Goal: Information Seeking & Learning: Learn about a topic

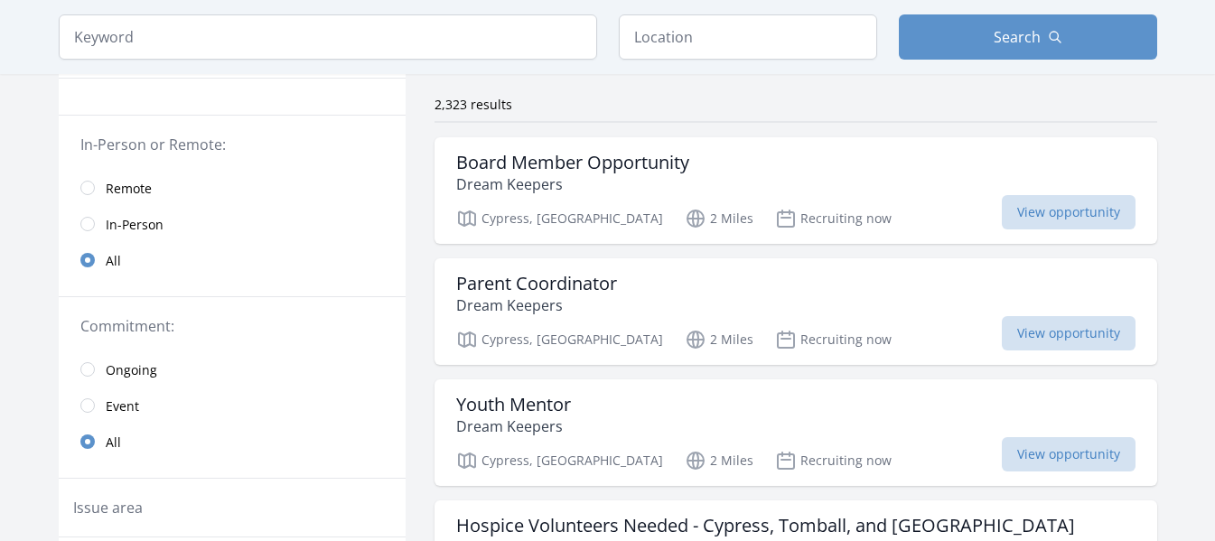
scroll to position [121, 0]
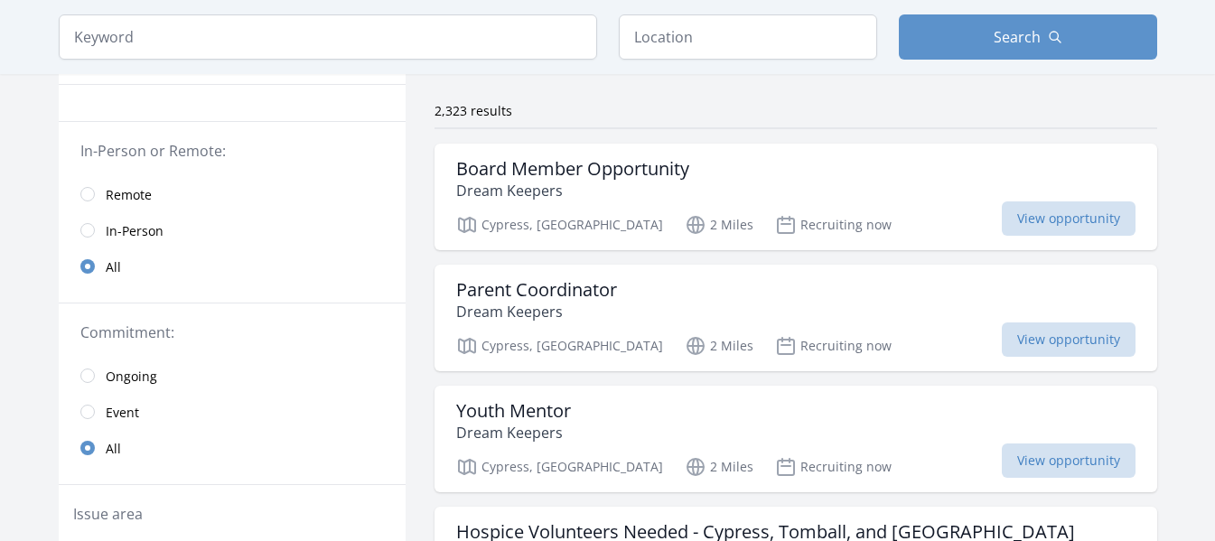
click at [89, 185] on link "Remote" at bounding box center [232, 194] width 347 height 36
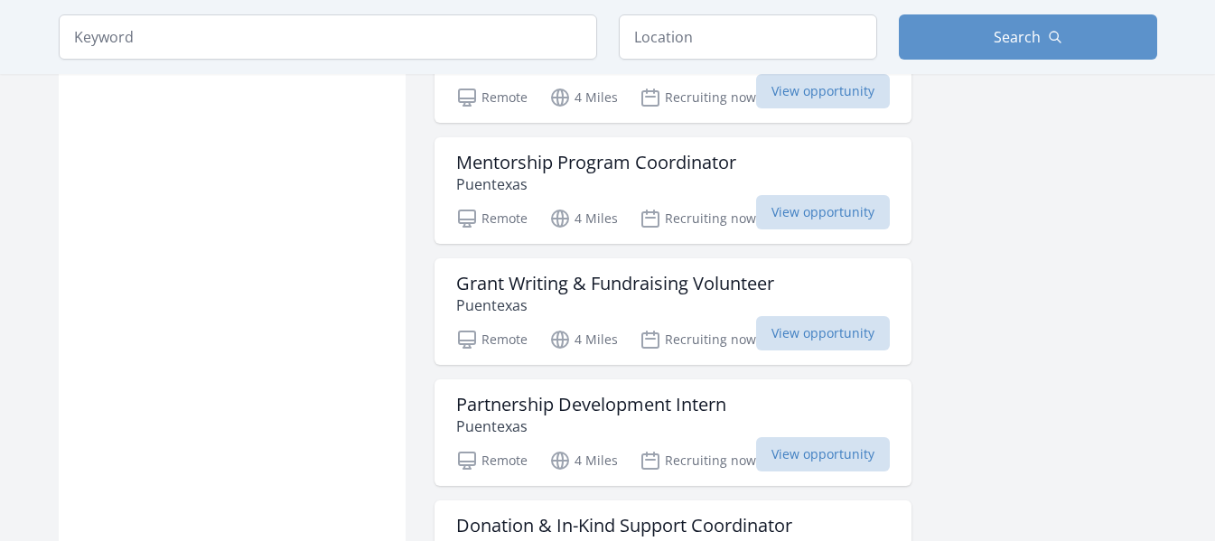
scroll to position [1967, 0]
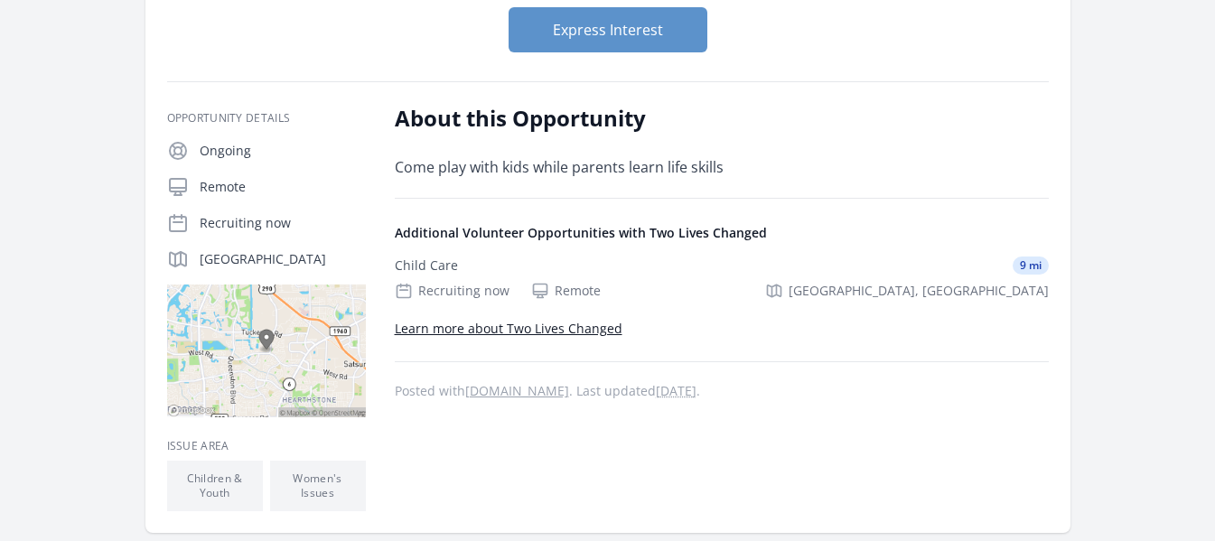
scroll to position [225, 0]
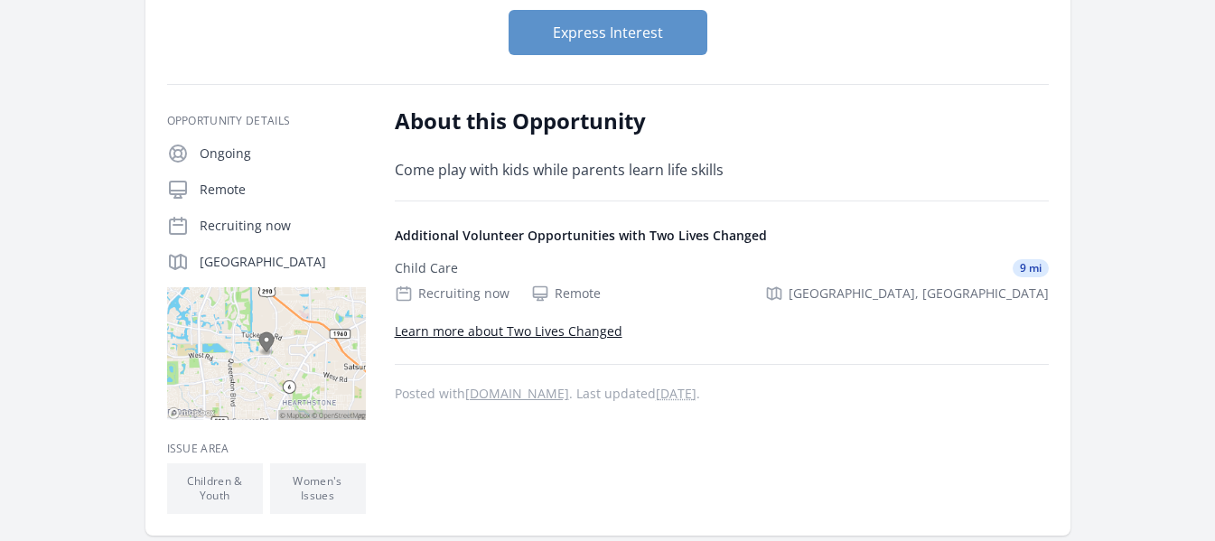
click at [250, 345] on img at bounding box center [266, 353] width 199 height 133
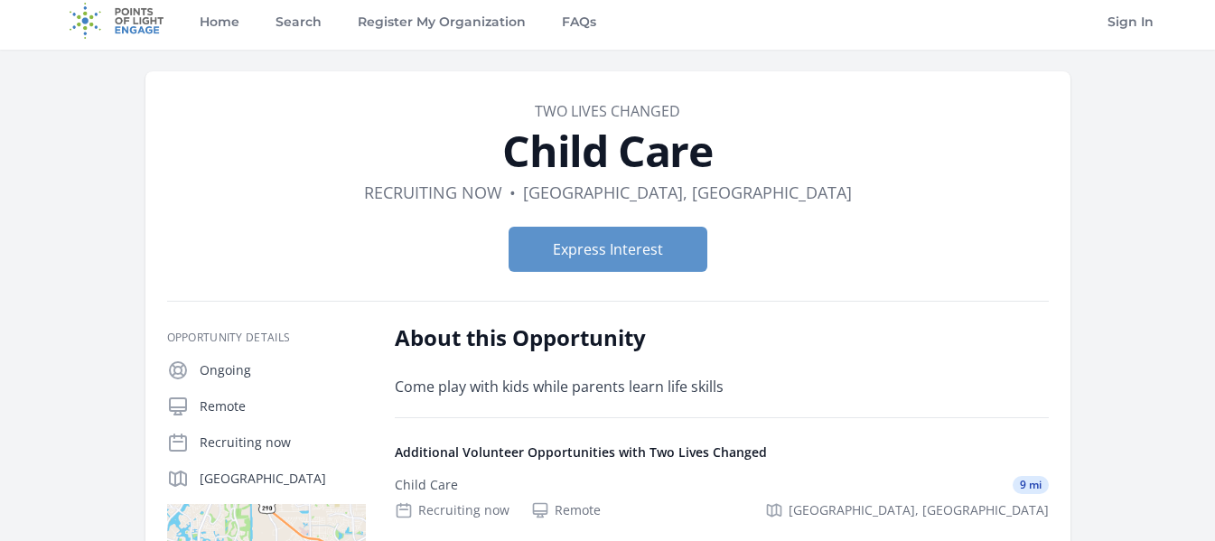
scroll to position [0, 0]
